Goal: Task Accomplishment & Management: Manage account settings

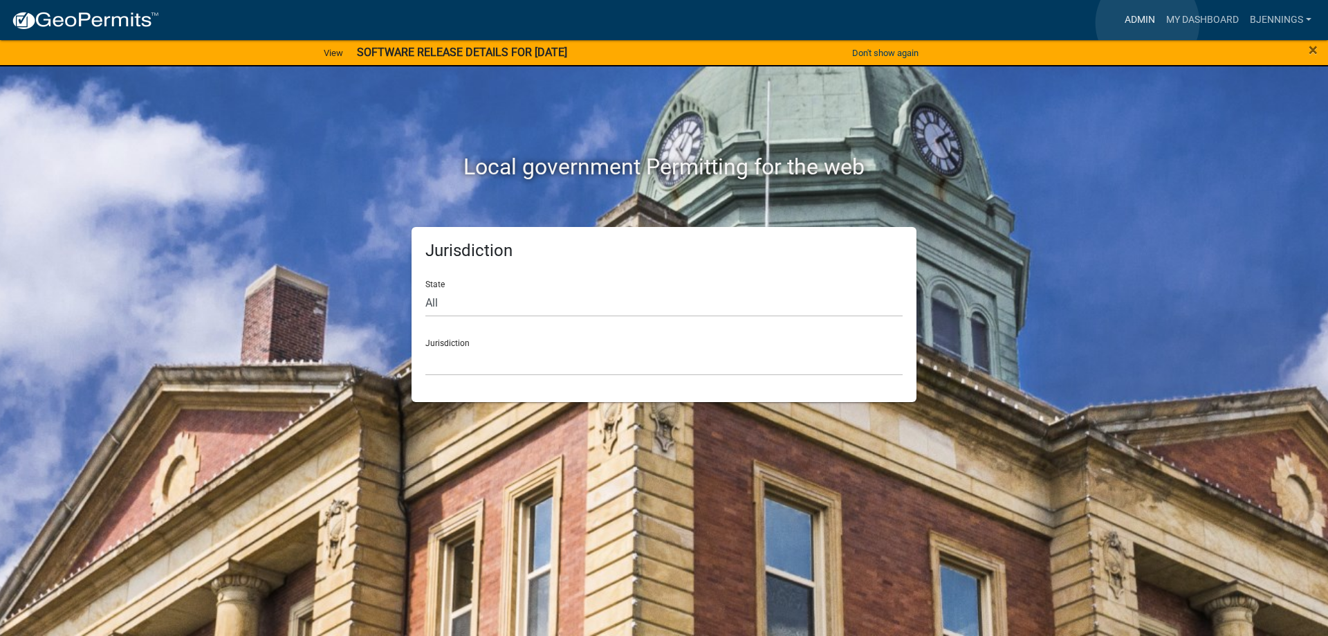
click at [1148, 23] on link "Admin" at bounding box center [1140, 20] width 42 height 26
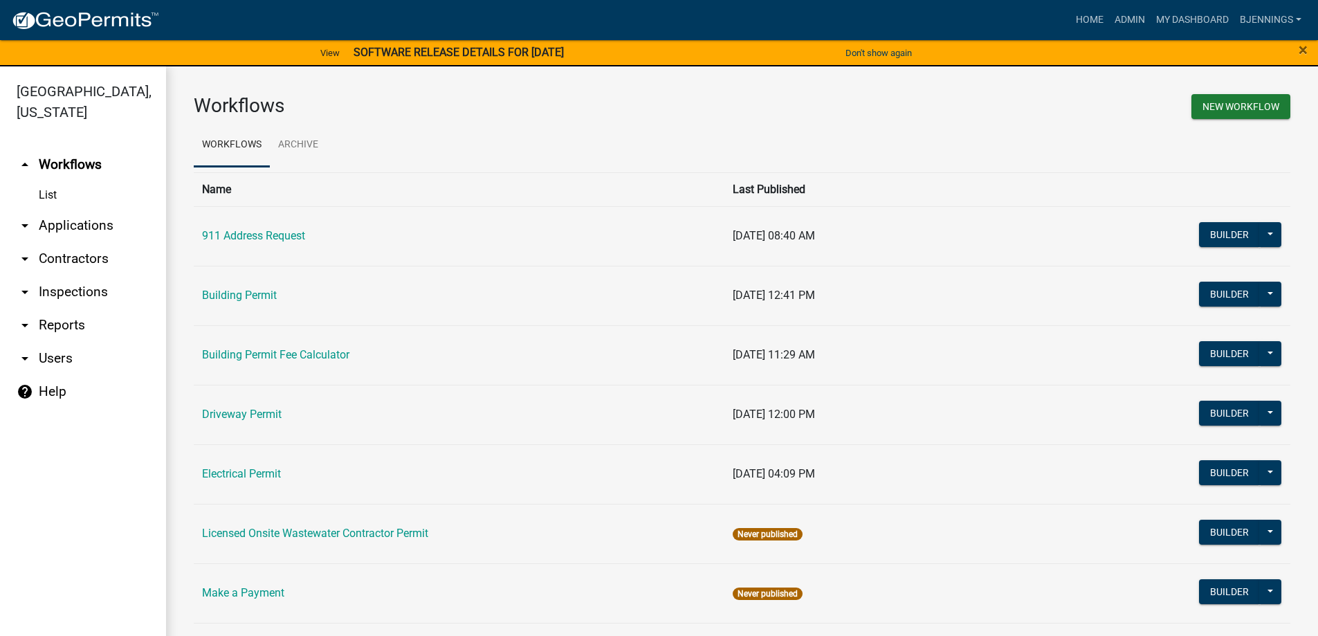
click at [24, 217] on icon "arrow_drop_down" at bounding box center [25, 225] width 17 height 17
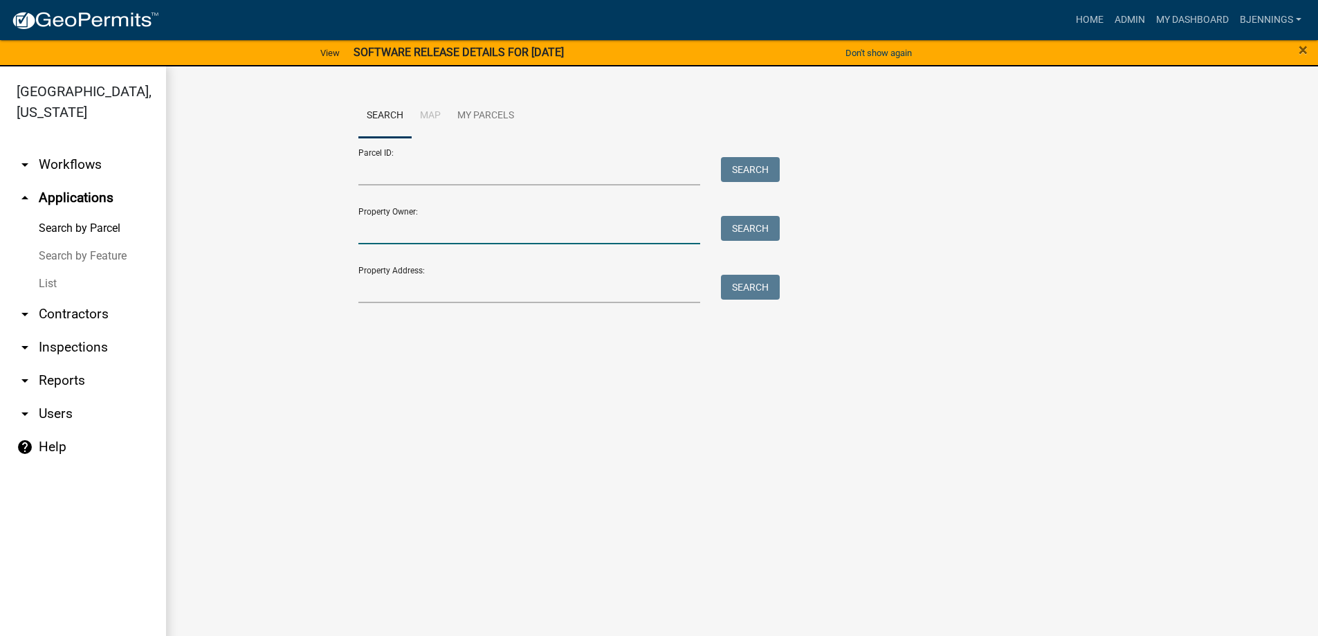
click at [408, 227] on input "Property Owner:" at bounding box center [529, 230] width 342 height 28
type input "moose"
click at [744, 224] on button "Search" at bounding box center [750, 228] width 59 height 25
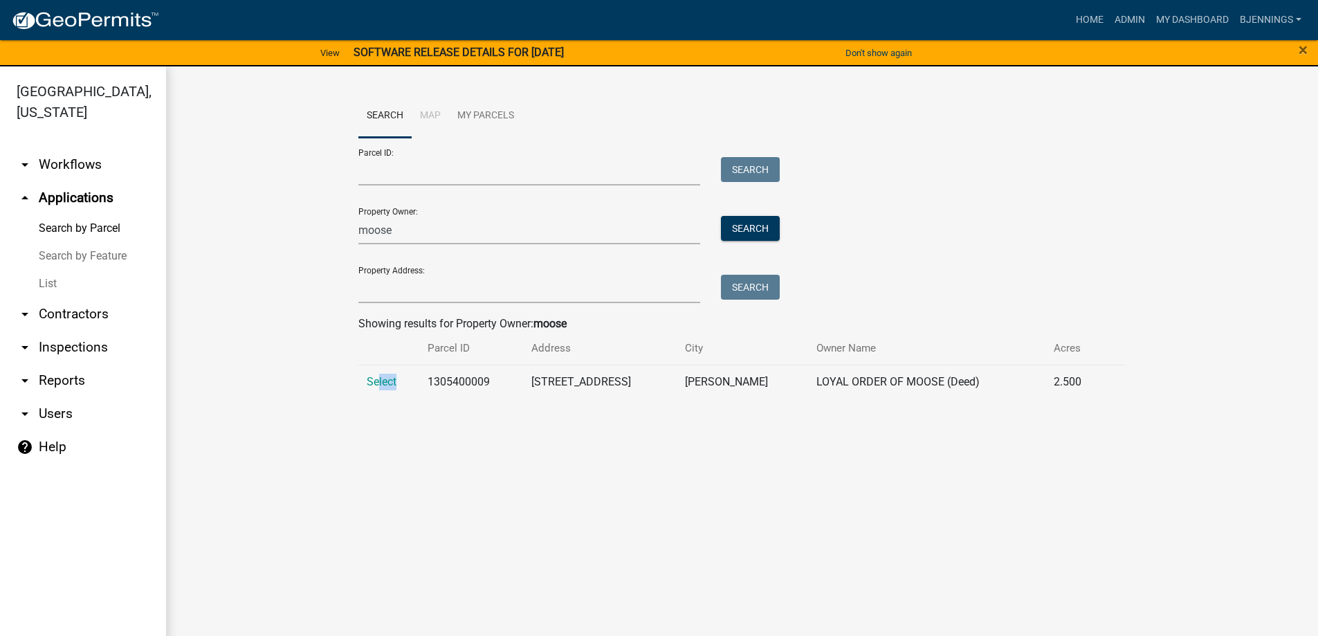
drag, startPoint x: 399, startPoint y: 380, endPoint x: 355, endPoint y: 381, distance: 43.6
click at [365, 380] on td "Select" at bounding box center [388, 382] width 61 height 34
click at [355, 381] on div "Search Map My Parcels Parcel ID: Search Property Owner: moose Search Property A…" at bounding box center [742, 251] width 789 height 315
click at [378, 381] on span "Select" at bounding box center [382, 381] width 30 height 13
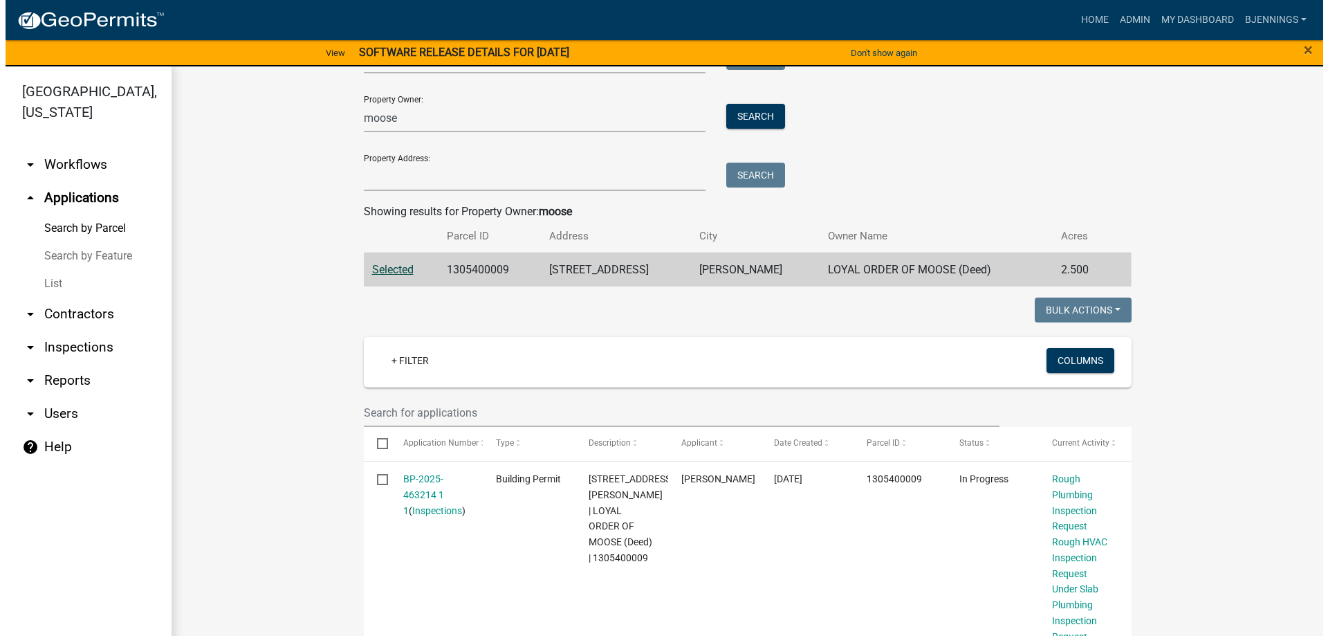
scroll to position [138, 0]
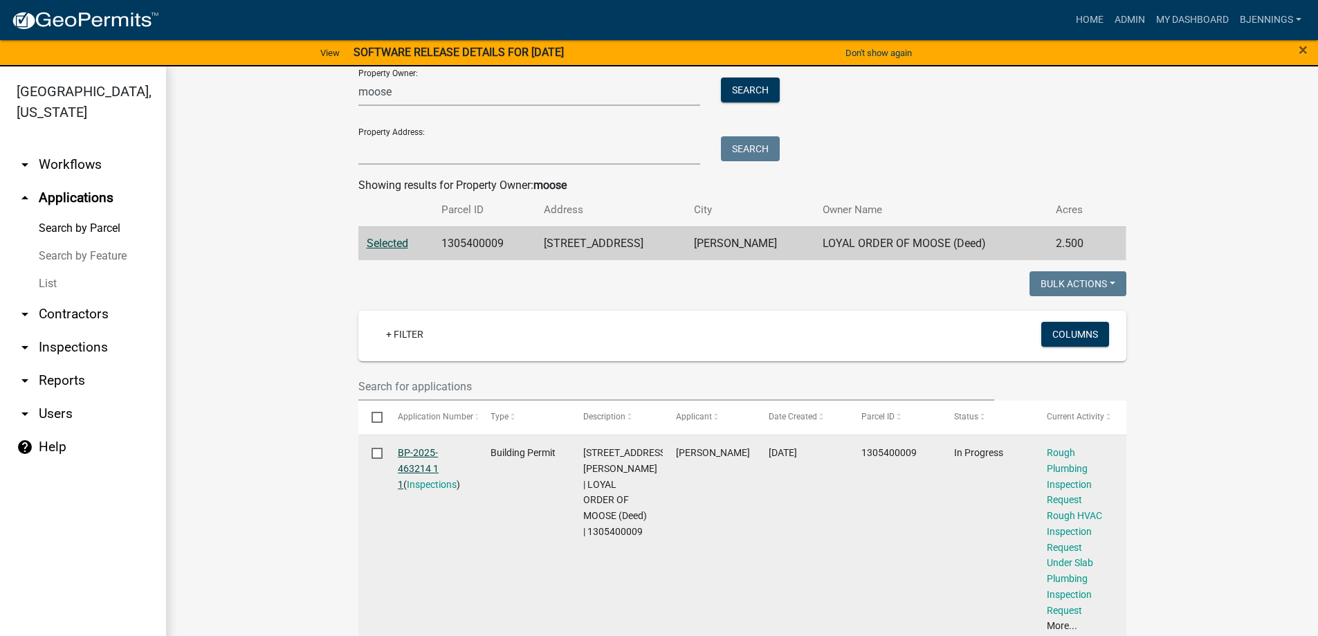
click at [408, 450] on link "BP-2025-463214 1 1" at bounding box center [418, 468] width 41 height 43
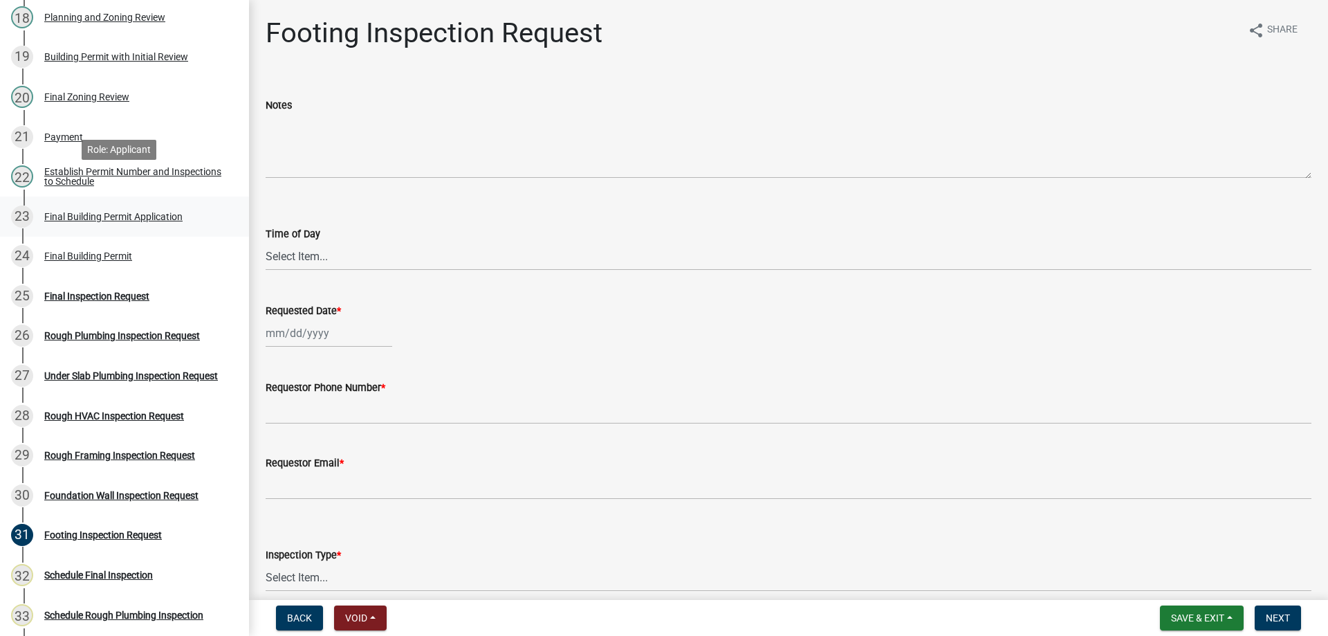
scroll to position [899, 0]
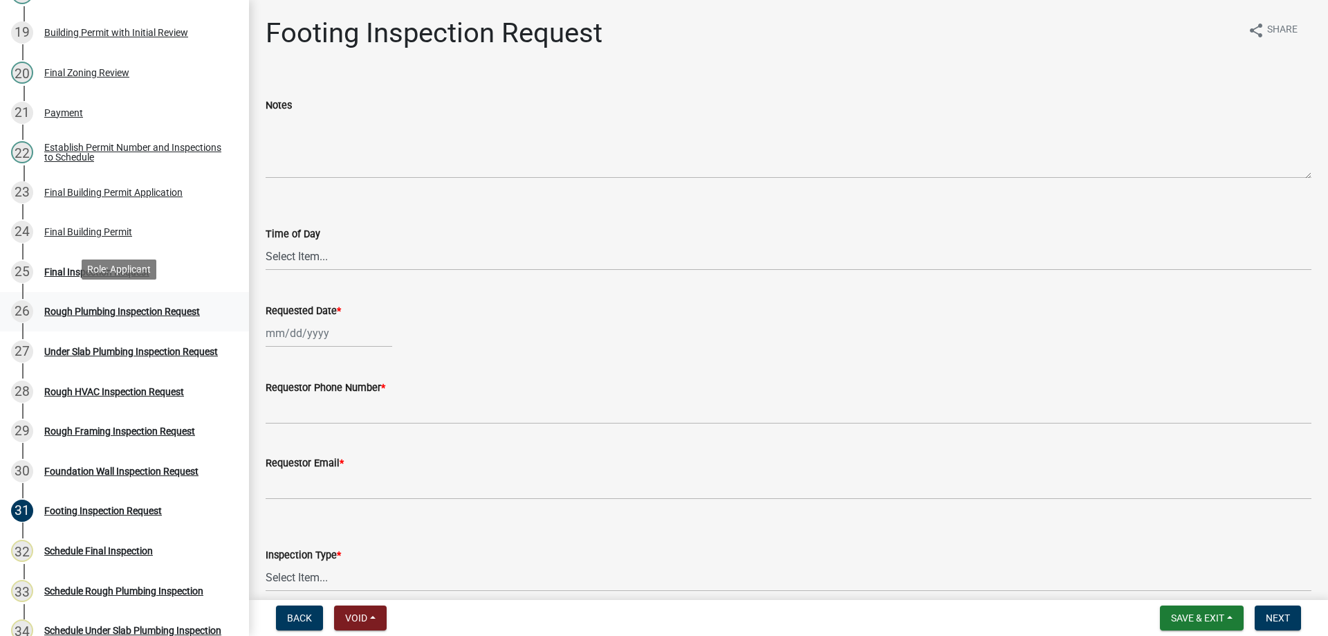
click at [167, 308] on div "Rough Plumbing Inspection Request" at bounding box center [122, 311] width 156 height 10
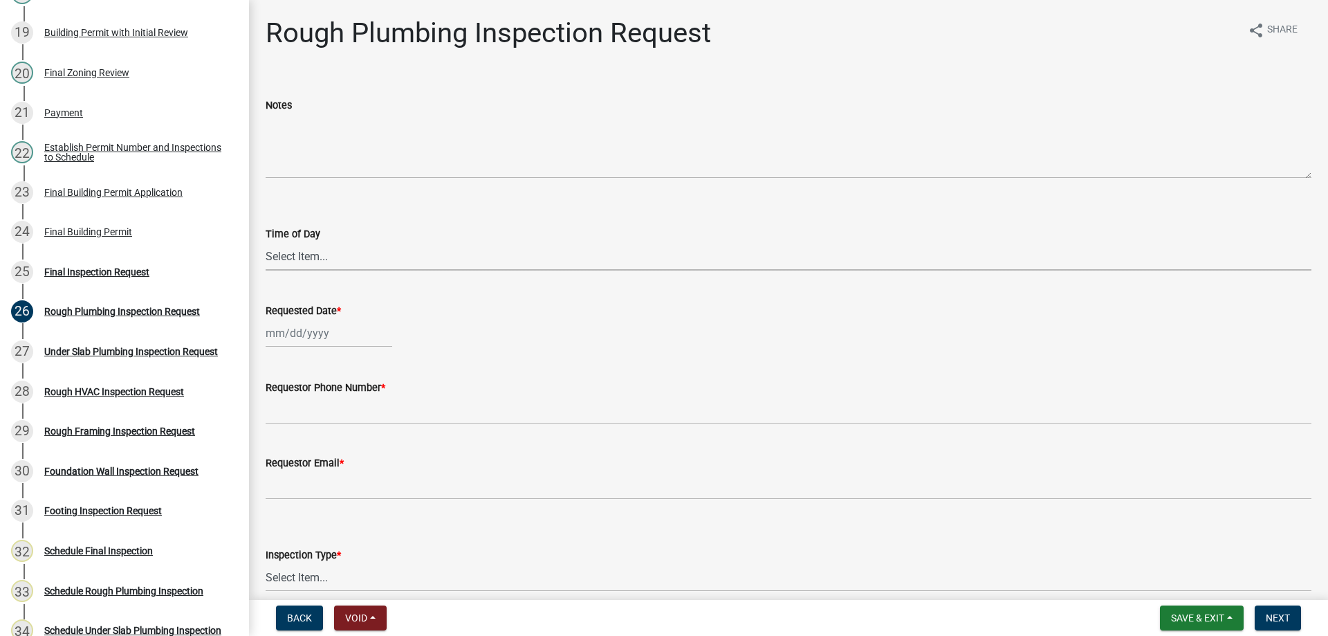
click at [361, 258] on select "Select Item... AM PM" at bounding box center [789, 256] width 1046 height 28
click at [266, 242] on select "Select Item... AM PM" at bounding box center [789, 256] width 1046 height 28
select select "2315d9a8-5d21-4356-beea-4cbbf8e81be2"
click at [338, 327] on div at bounding box center [329, 333] width 127 height 28
select select "9"
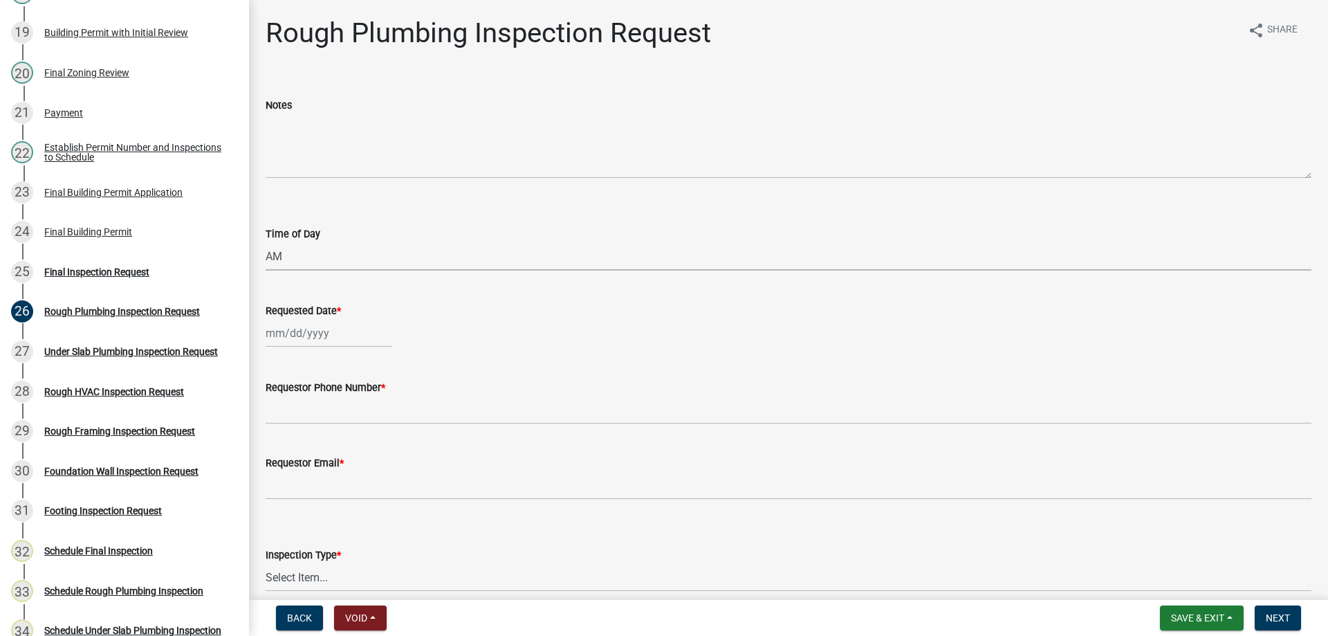
select select "2025"
click at [347, 473] on div "25" at bounding box center [346, 473] width 22 height 22
type input "09/25/2025"
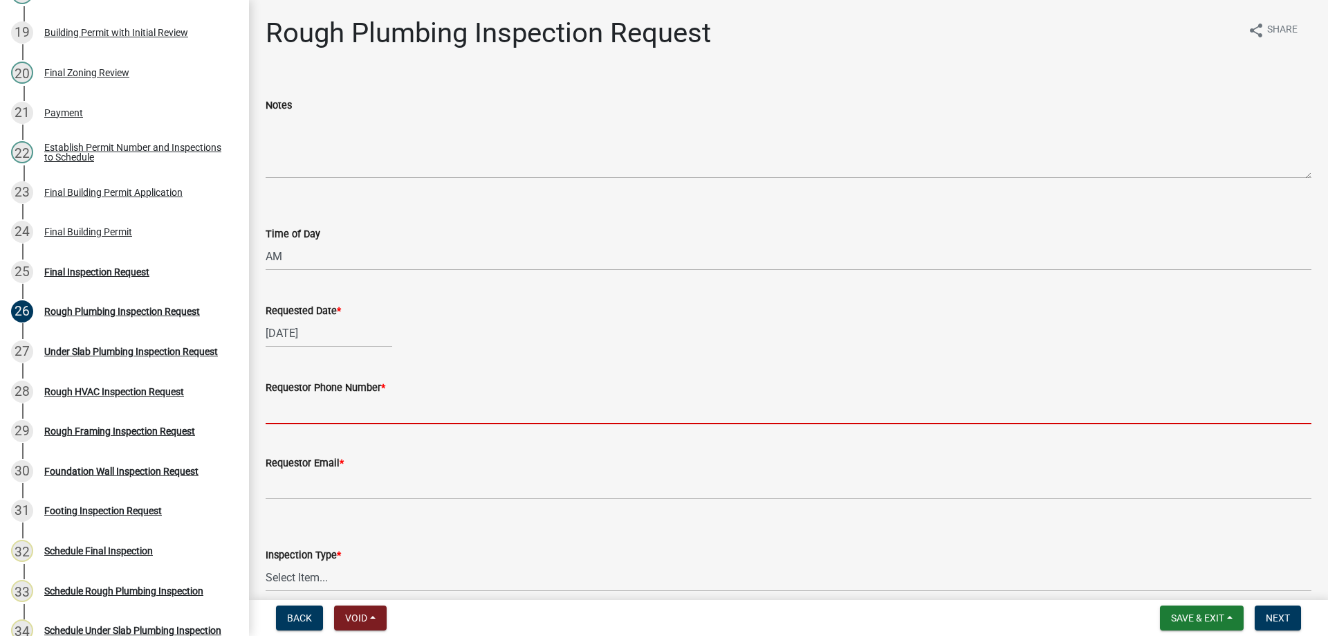
click at [322, 408] on input "Requestor Phone Number *" at bounding box center [789, 410] width 1046 height 28
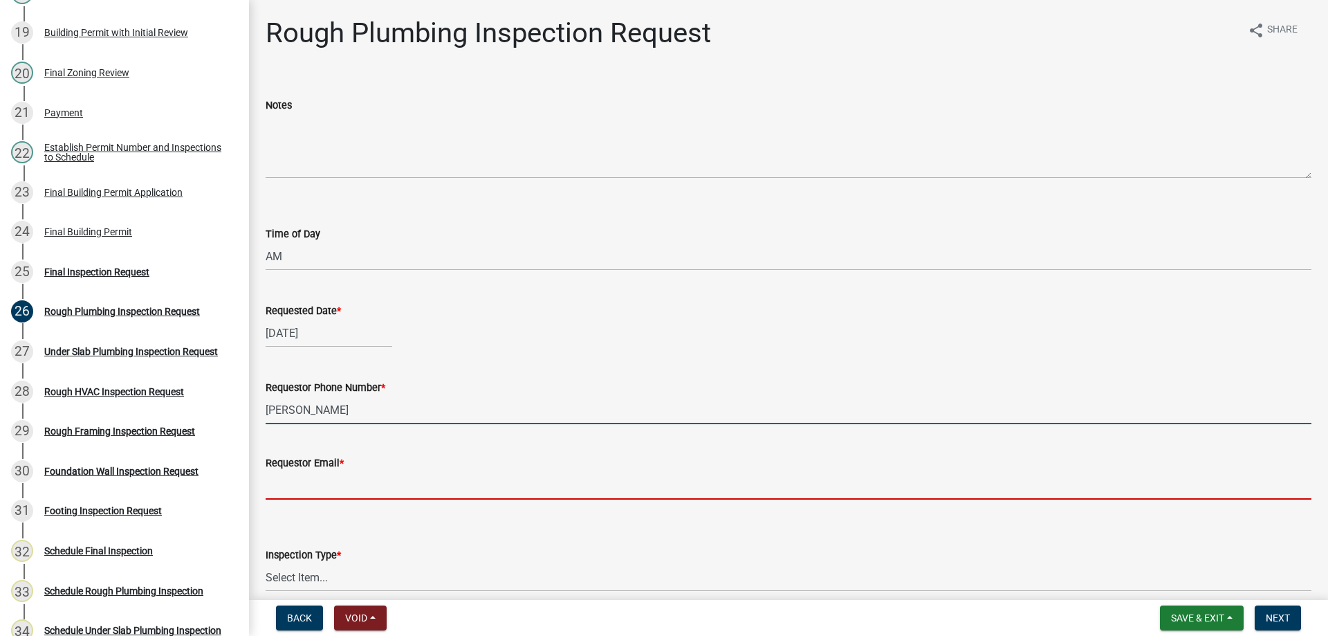
click at [338, 482] on form "Requestor Email *" at bounding box center [789, 477] width 1046 height 45
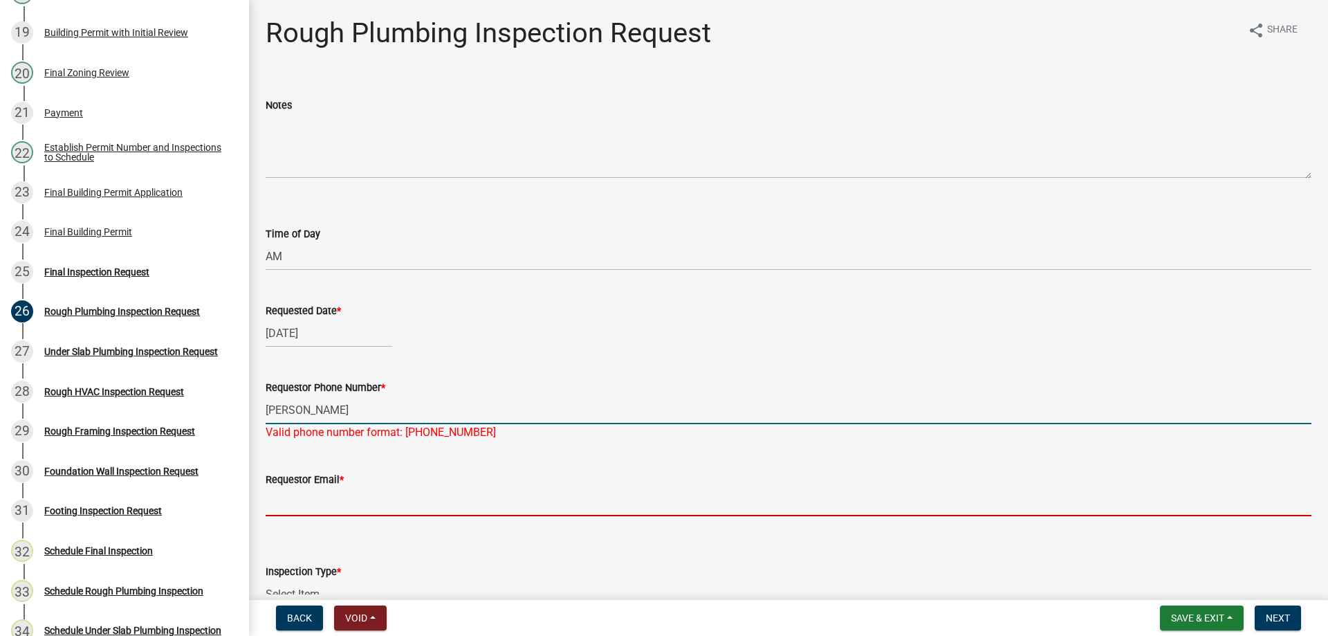
click at [314, 416] on input "Wanick" at bounding box center [789, 410] width 1046 height 28
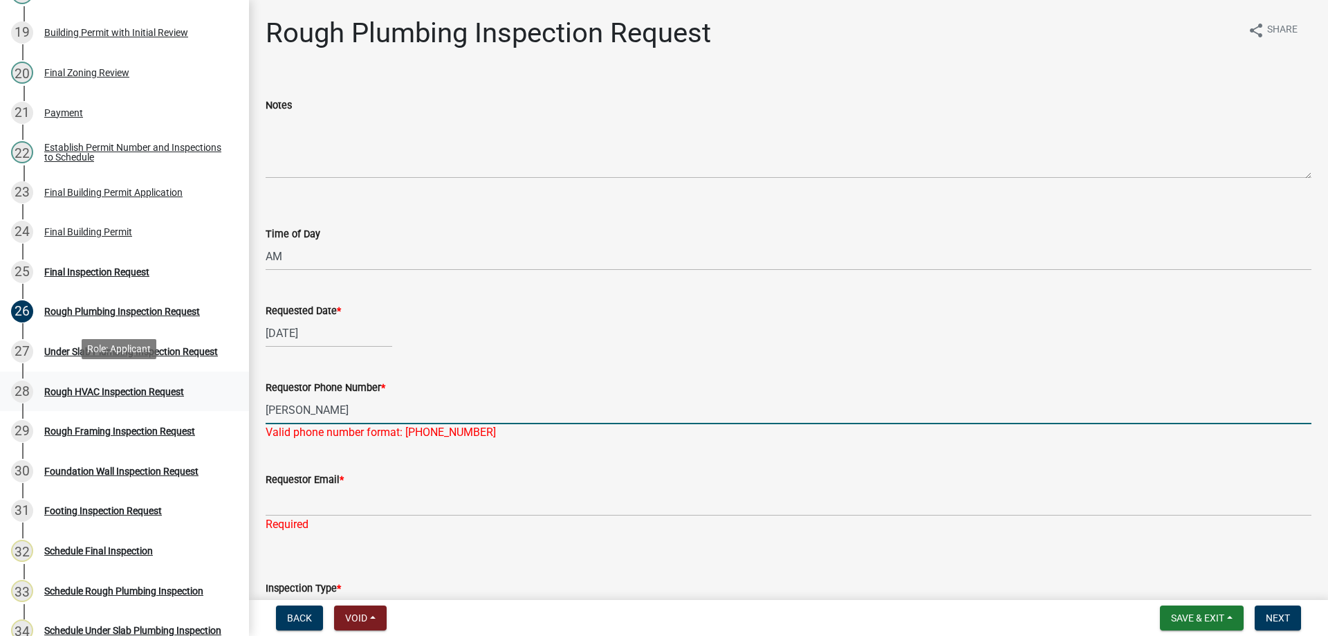
drag, startPoint x: 208, startPoint y: 405, endPoint x: 196, endPoint y: 404, distance: 11.8
click at [196, 404] on div "Building Permit BP-2025-463214 Edit View Summary Notes 1 Require User 2 Provide…" at bounding box center [664, 318] width 1328 height 636
type input "641-792-1414"
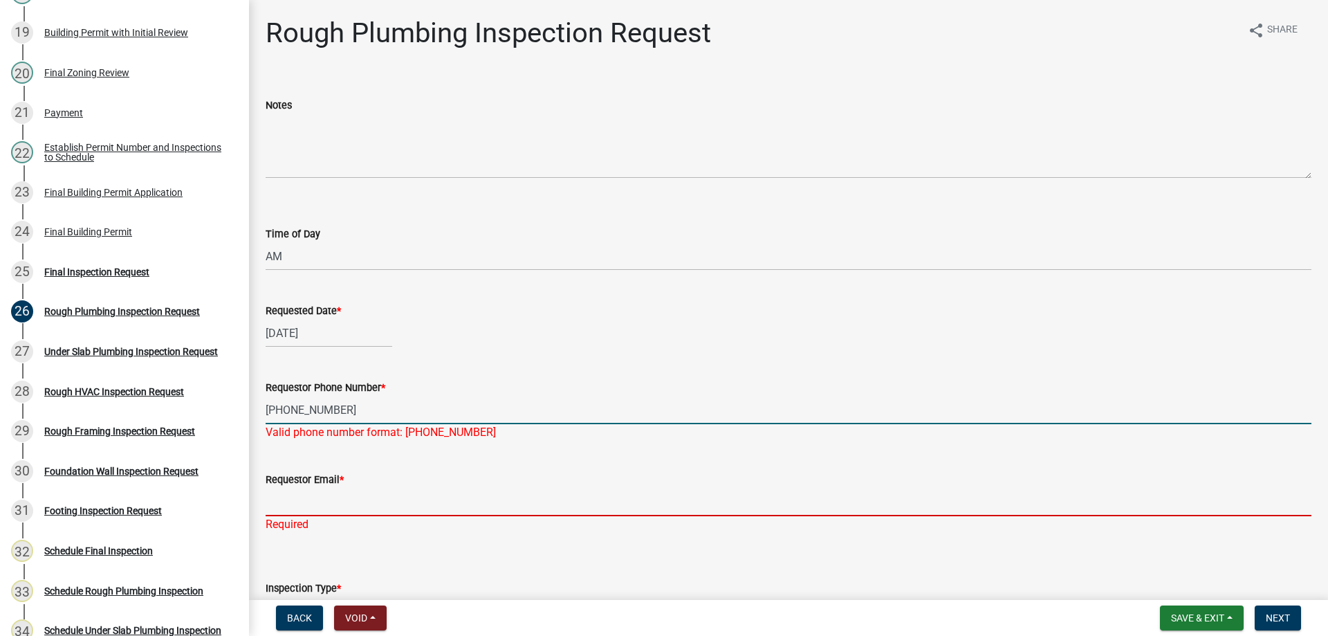
click at [324, 503] on div "Requestor Email * Required" at bounding box center [789, 492] width 1046 height 81
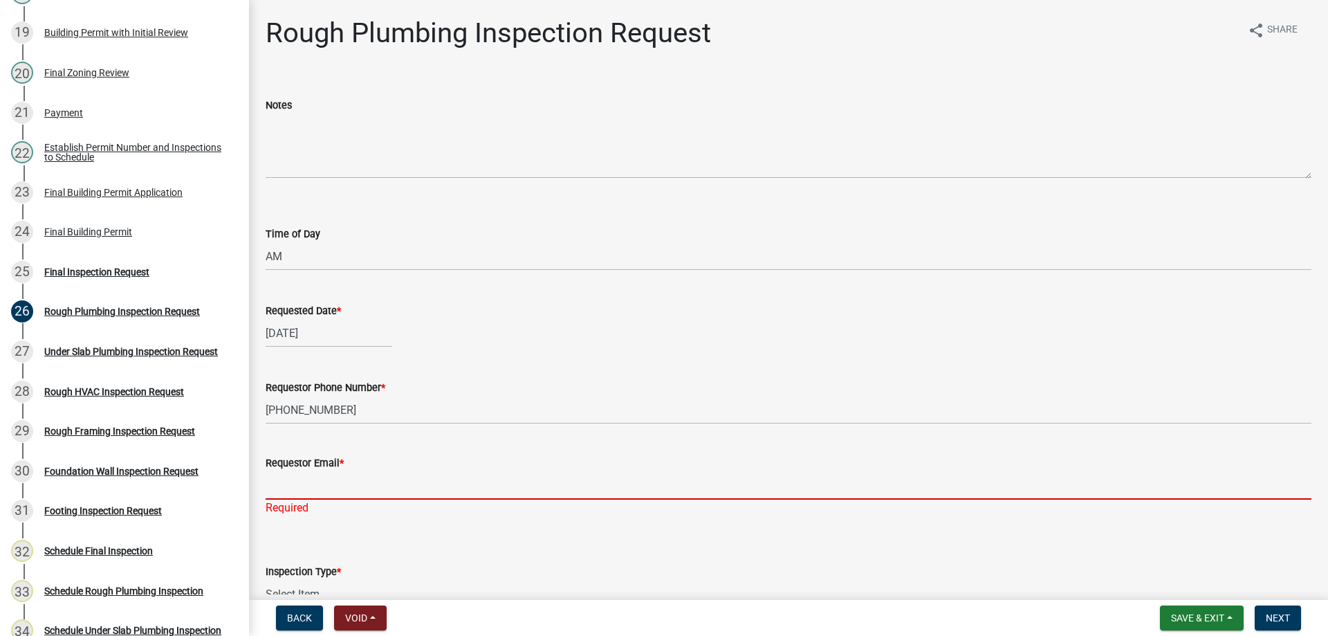
click at [571, 497] on input "Requestor Email *" at bounding box center [789, 485] width 1046 height 28
paste input "meagan@warnickmechanical.com"
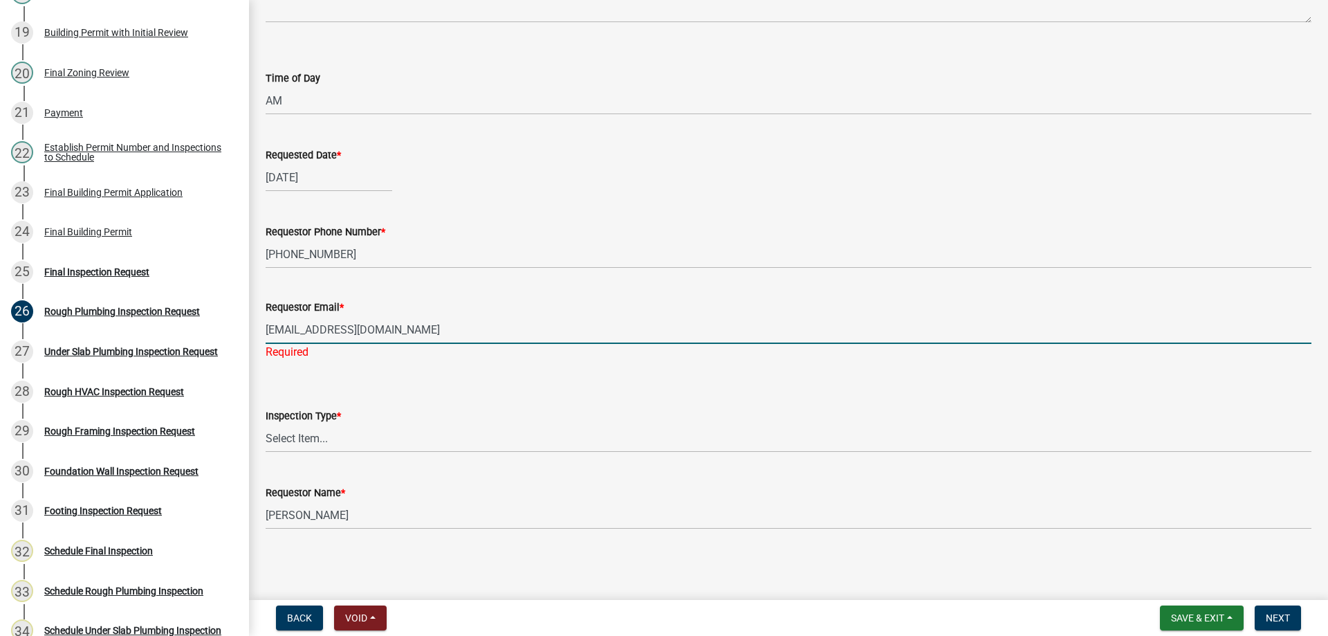
type input "meagan@warnickmechanical.com"
click at [322, 441] on select "Select Item... Rough Plumbing Inspection" at bounding box center [789, 438] width 1046 height 28
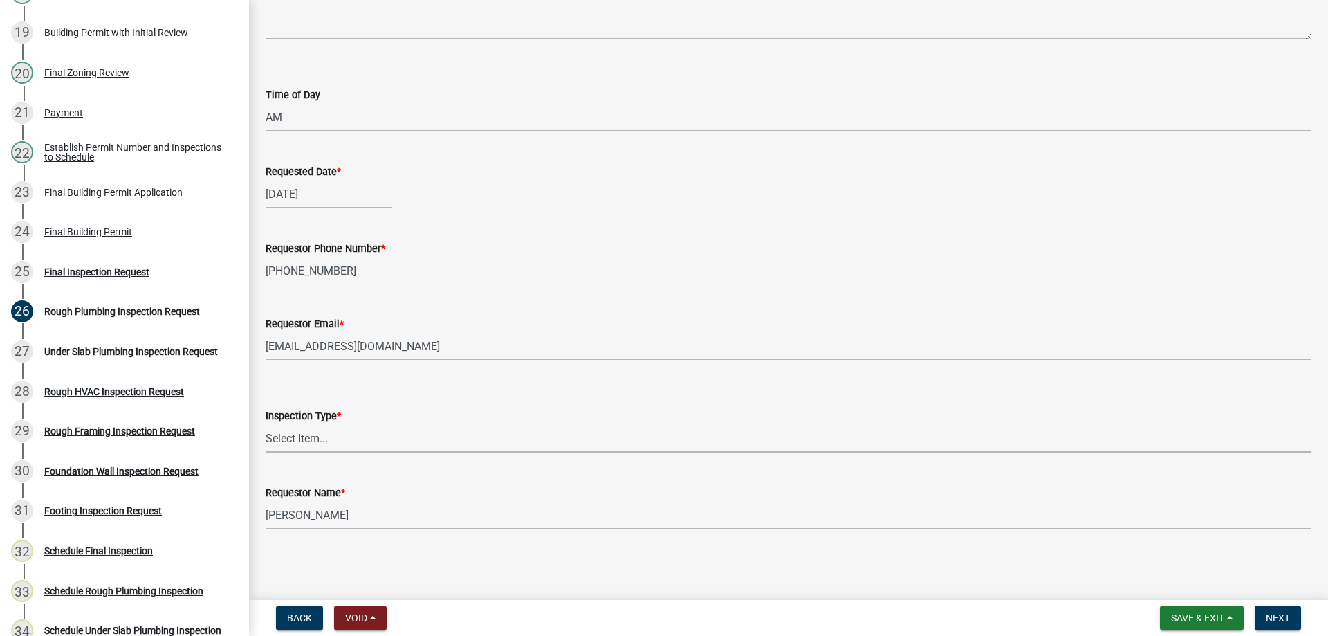
scroll to position [139, 0]
click at [266, 424] on select "Select Item... Rough Plumbing Inspection" at bounding box center [789, 438] width 1046 height 28
select select "21ed3a5a-2788-44ec-8206-0681ca18ae2d"
click at [1276, 620] on span "Next" at bounding box center [1278, 617] width 24 height 11
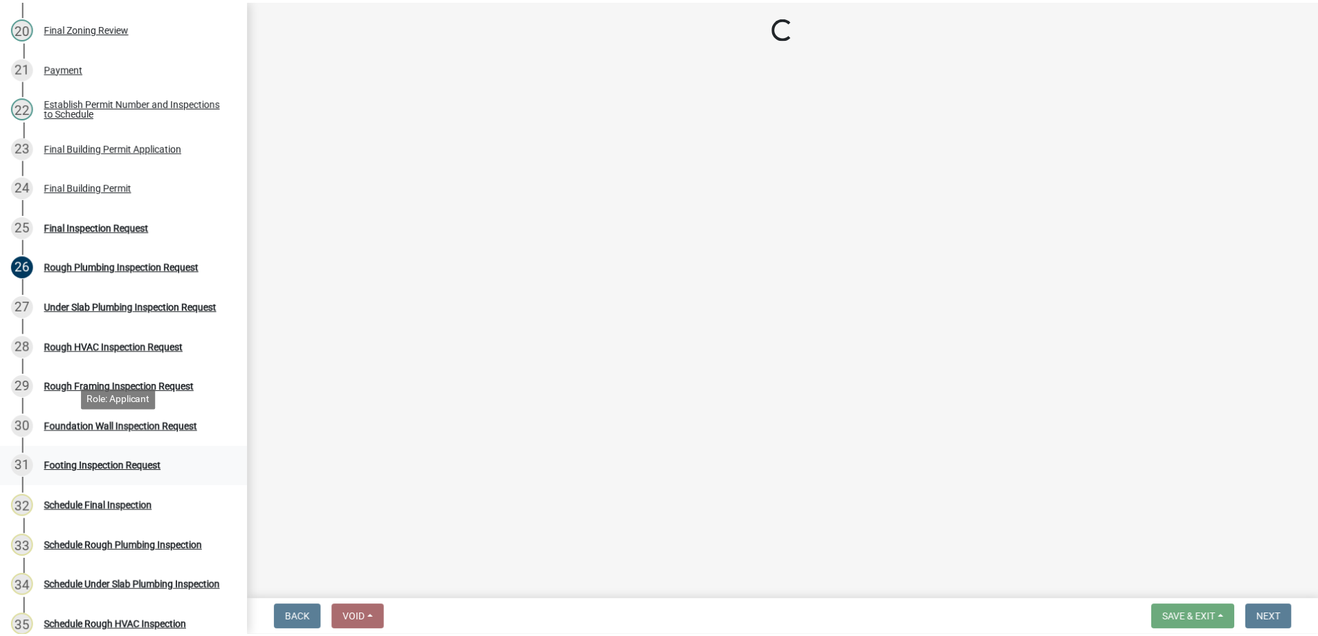
scroll to position [969, 0]
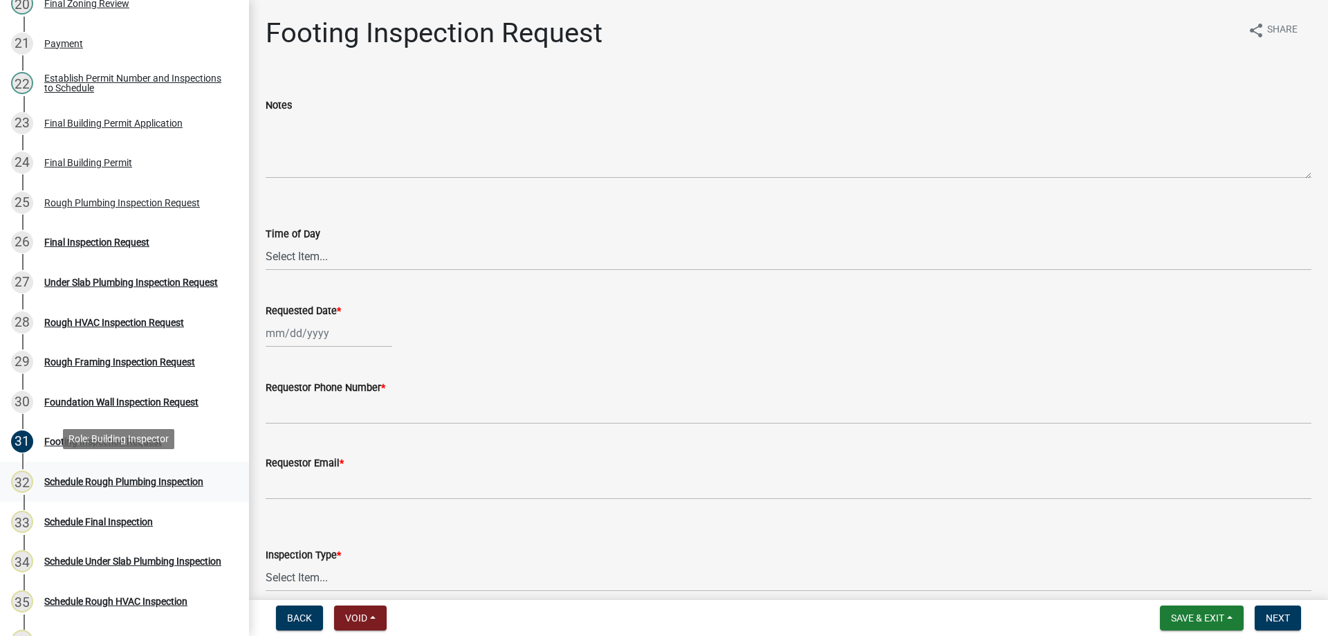
click at [75, 478] on div "Schedule Rough Plumbing Inspection" at bounding box center [123, 482] width 159 height 10
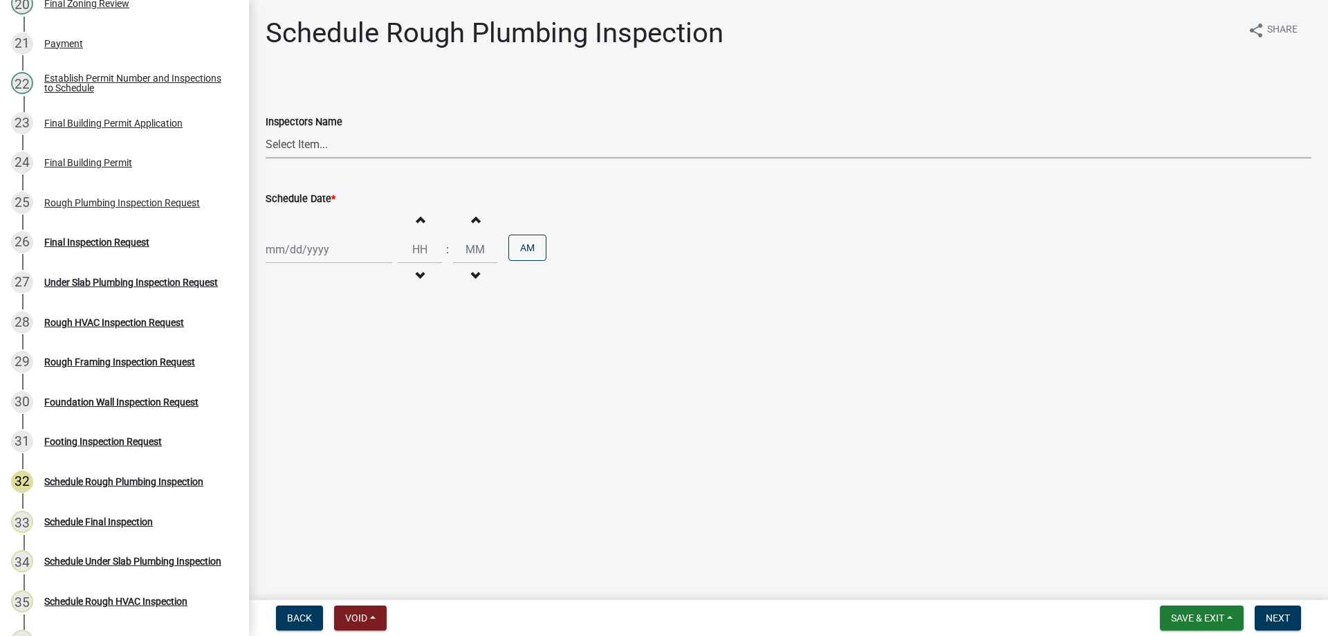
click at [349, 143] on select "Select Item... Hteague (Hunter) bjennings (Brett Jennings) AMain (Andrew Main)" at bounding box center [789, 144] width 1046 height 28
select select "26e13f8e-f9db-4cb9-9b4f-69ba299699e3"
click at [266, 130] on select "Select Item... Hteague (Hunter) bjennings (Brett Jennings) AMain (Andrew Main)" at bounding box center [789, 144] width 1046 height 28
click at [340, 246] on div at bounding box center [329, 249] width 127 height 28
select select "9"
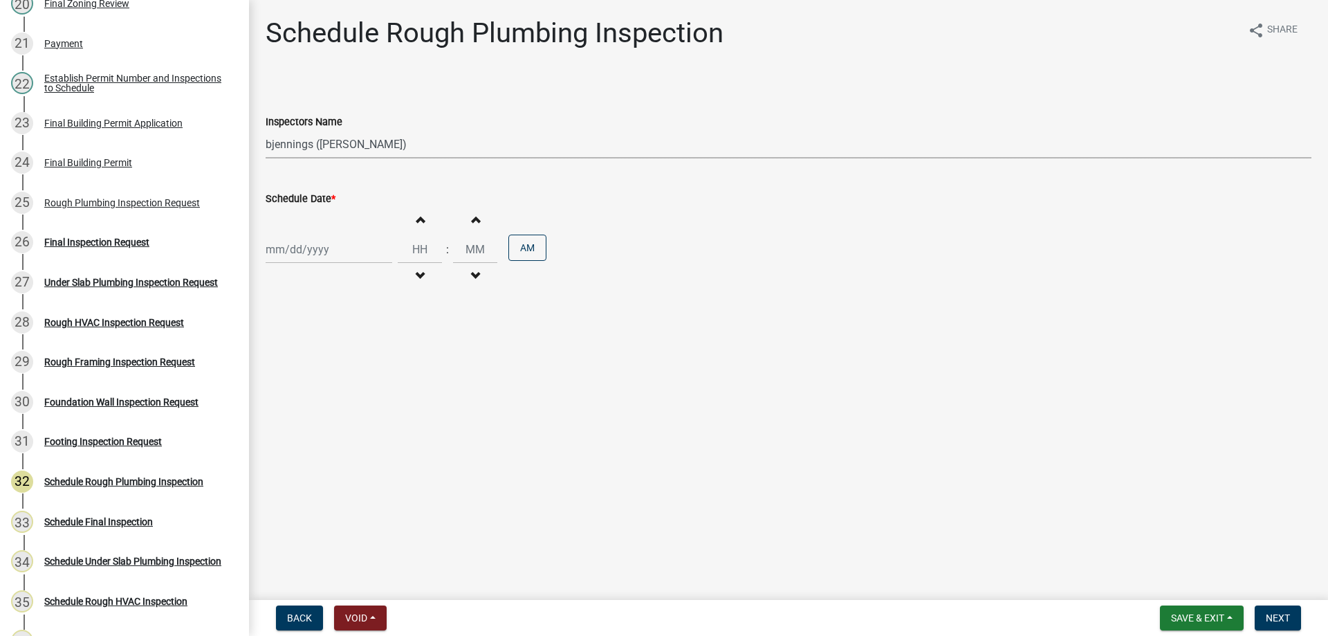
select select "2025"
click at [347, 383] on div "25" at bounding box center [346, 389] width 22 height 22
type input "09/25/2025"
click at [419, 219] on button "Increment hours" at bounding box center [419, 219] width 29 height 25
type input "01"
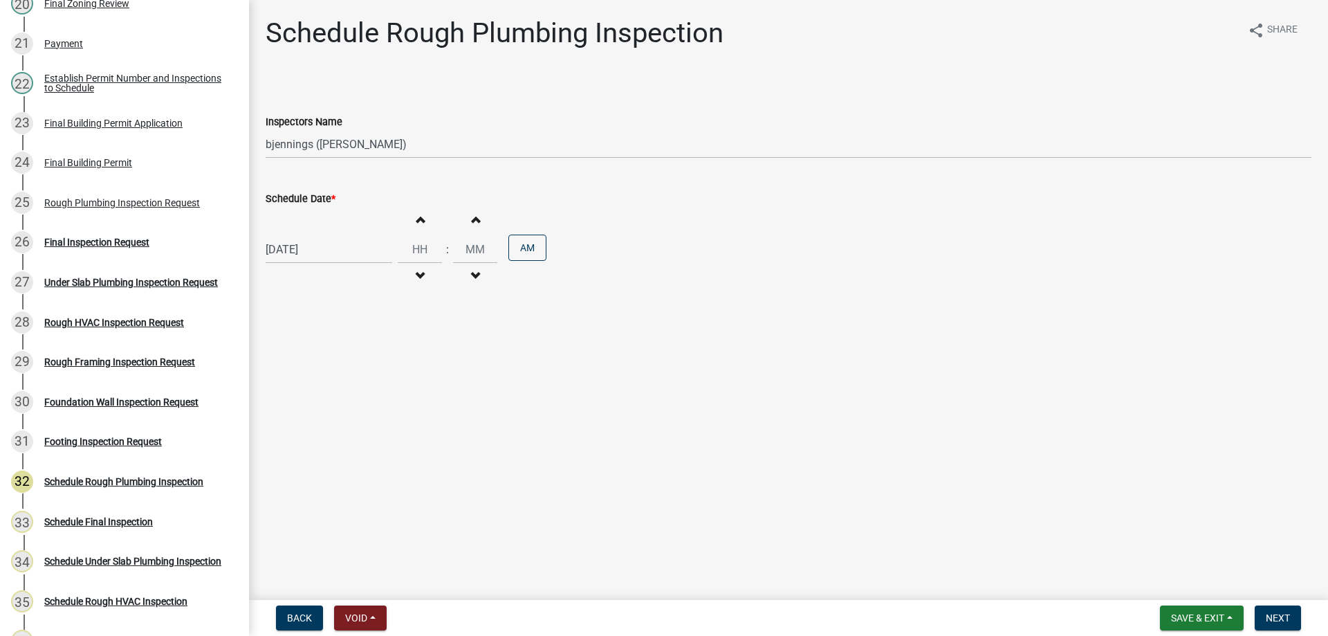
type input "00"
click at [419, 241] on input "01" at bounding box center [420, 249] width 44 height 28
type input "08"
click at [818, 402] on main "Schedule Rough Plumbing Inspection share Share Inspectors Name Select Item... H…" at bounding box center [788, 297] width 1079 height 594
click at [1283, 621] on span "Next" at bounding box center [1278, 617] width 24 height 11
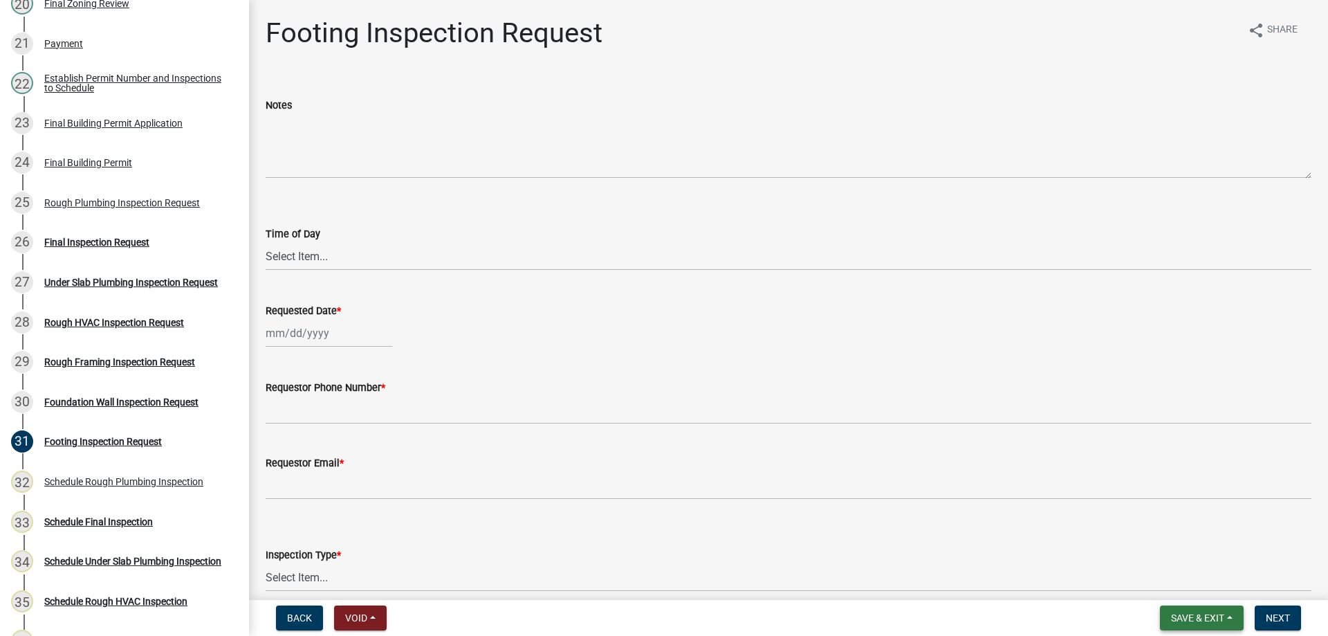
click at [1217, 621] on span "Save & Exit" at bounding box center [1197, 617] width 53 height 11
click at [1196, 579] on button "Save & Exit" at bounding box center [1188, 581] width 111 height 33
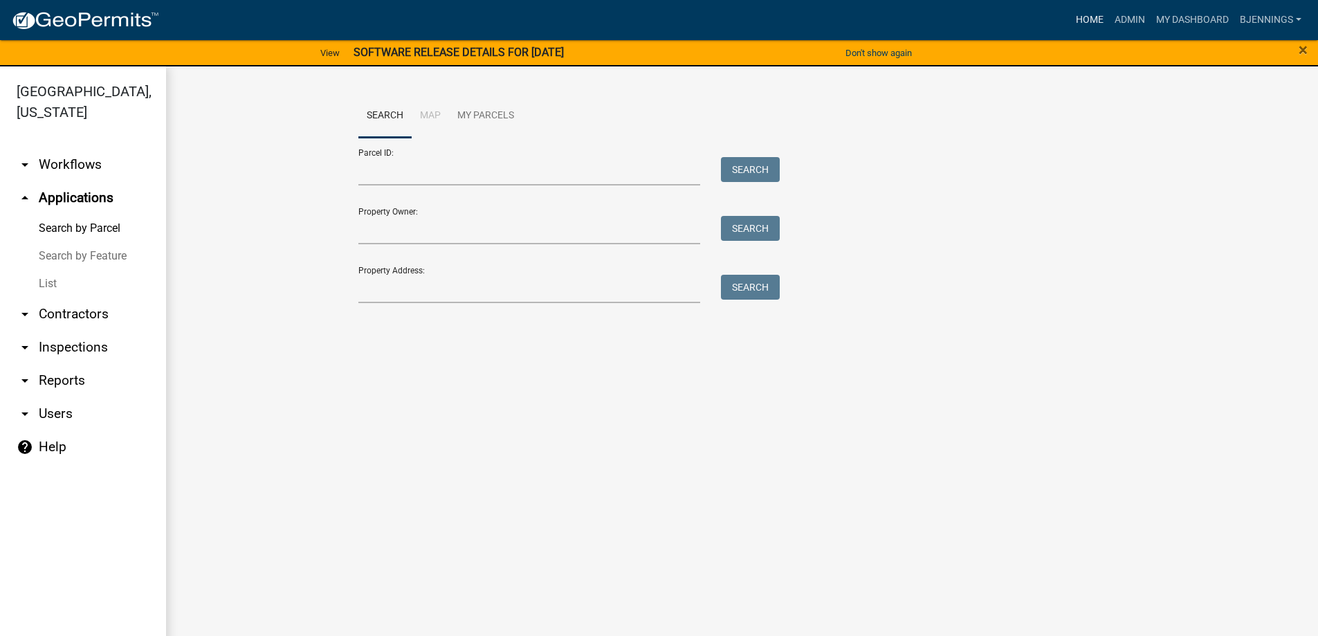
click at [1097, 21] on link "Home" at bounding box center [1089, 20] width 39 height 26
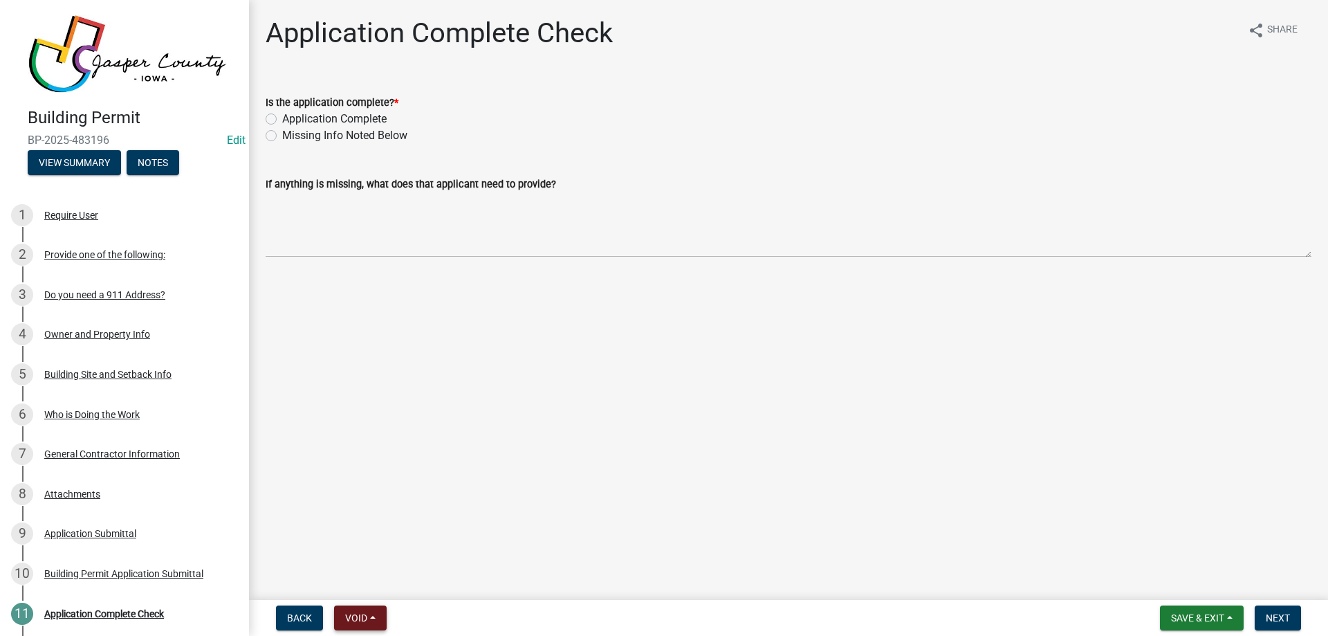
click at [351, 618] on span "Void" at bounding box center [356, 617] width 22 height 11
click at [365, 580] on button "Void" at bounding box center [389, 581] width 111 height 33
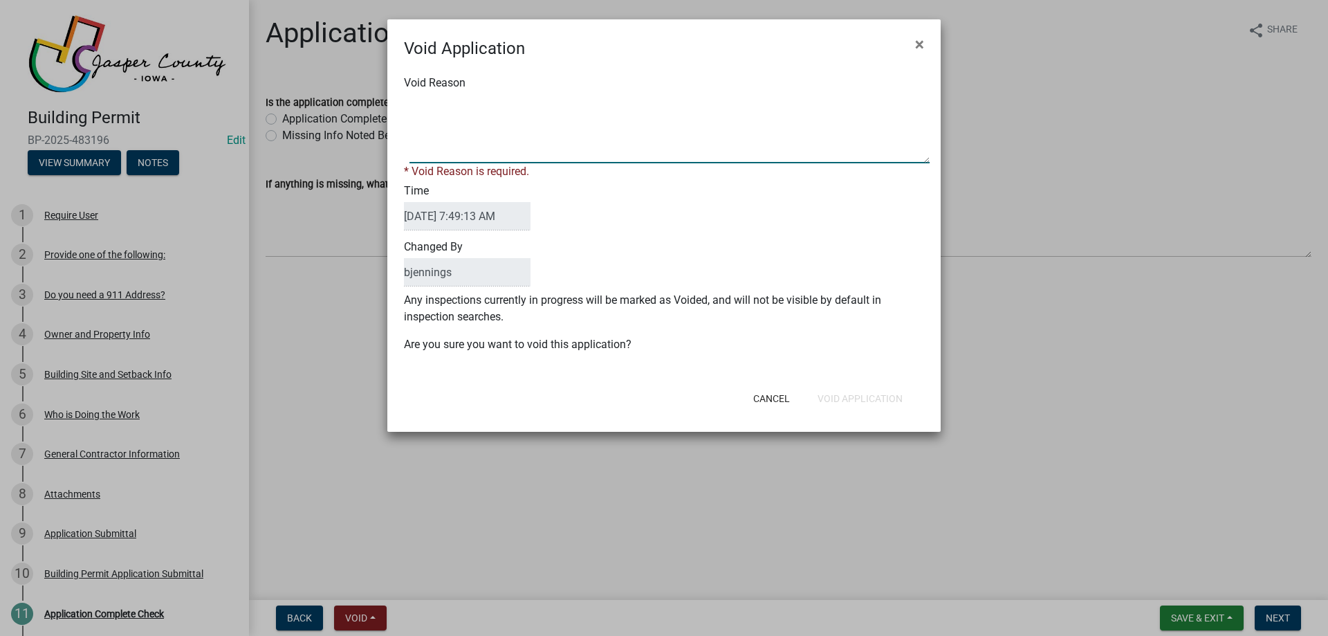
click at [582, 125] on textarea "Void Reason" at bounding box center [670, 128] width 520 height 69
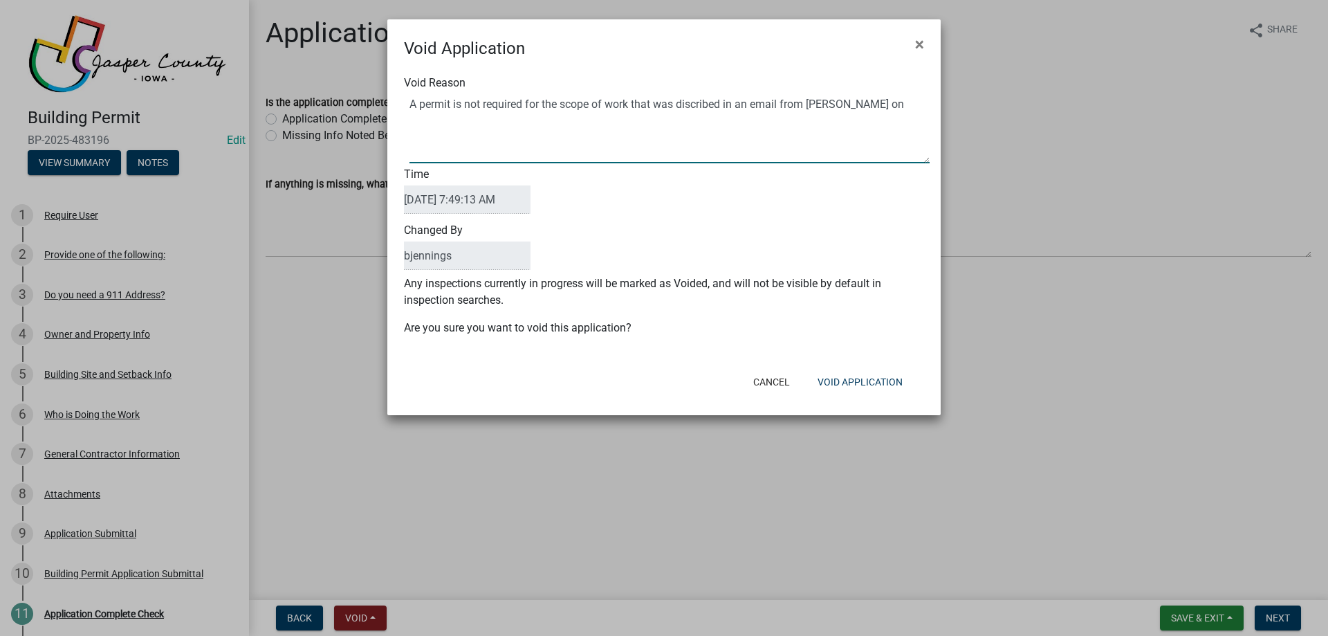
click at [913, 114] on textarea "Void Reason" at bounding box center [670, 128] width 520 height 69
type textarea "A permit is not required for the scope of work that was discribed in an email f…"
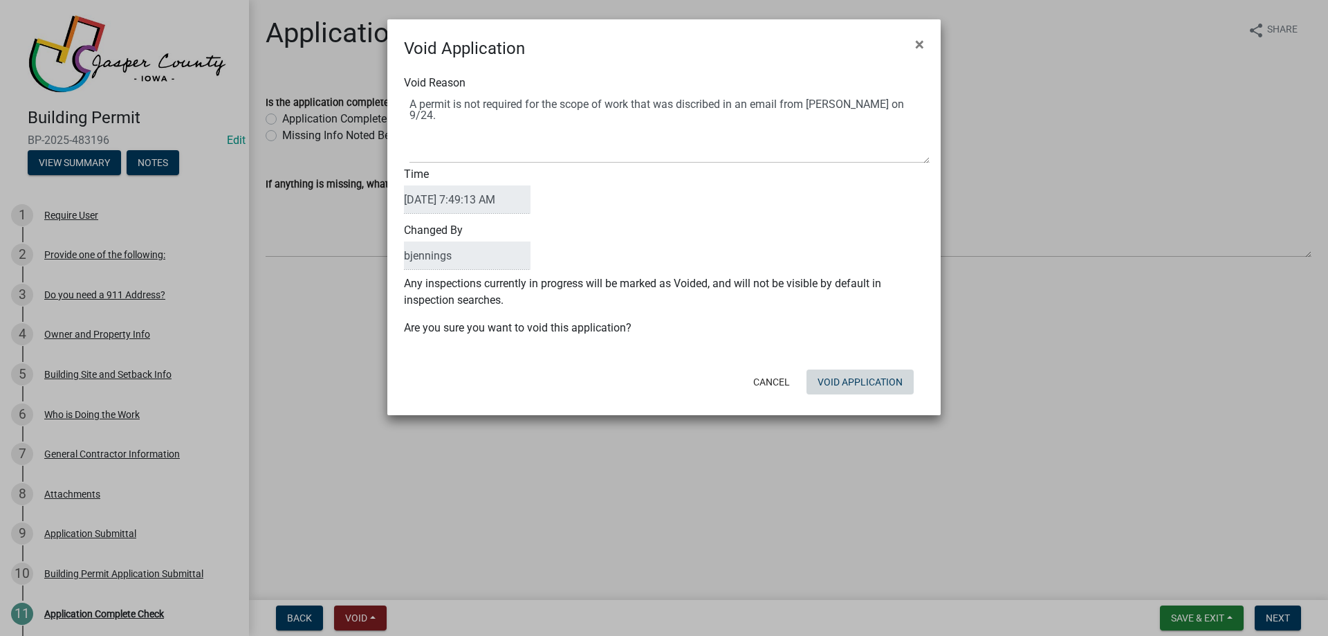
click at [855, 378] on button "Void Application" at bounding box center [860, 381] width 107 height 25
